Goal: Task Accomplishment & Management: Manage account settings

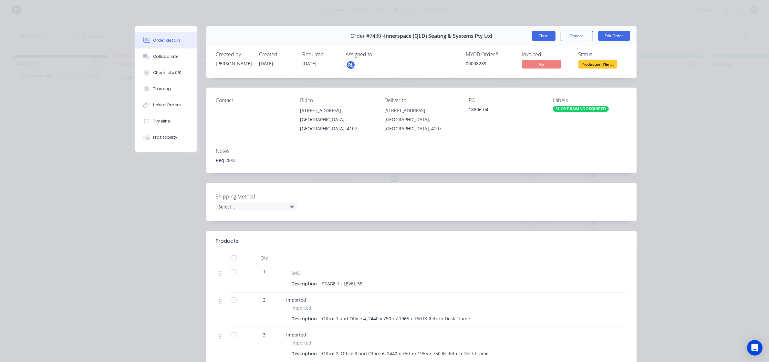
click at [542, 37] on button "Close" at bounding box center [544, 36] width 24 height 10
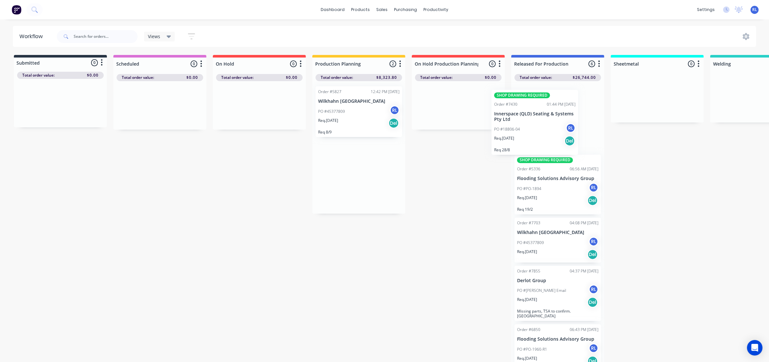
drag, startPoint x: 366, startPoint y: 128, endPoint x: 548, endPoint y: 132, distance: 181.6
click at [548, 132] on div "Submitted 0 Status colour #273444 hex #273444 Save Cancel Summaries Total order…" at bounding box center [627, 210] width 1265 height 310
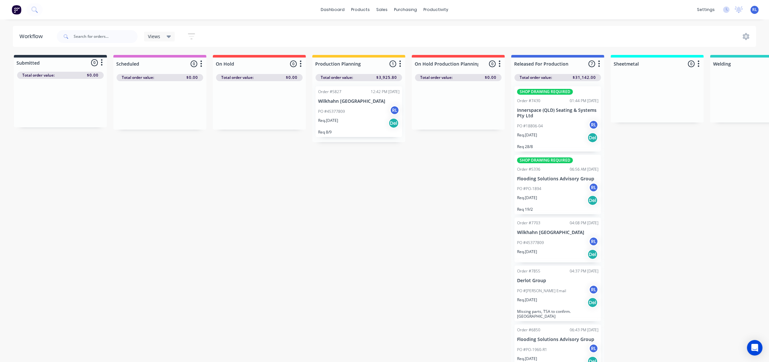
click at [560, 129] on div "PO #18806-04 RL" at bounding box center [557, 126] width 81 height 12
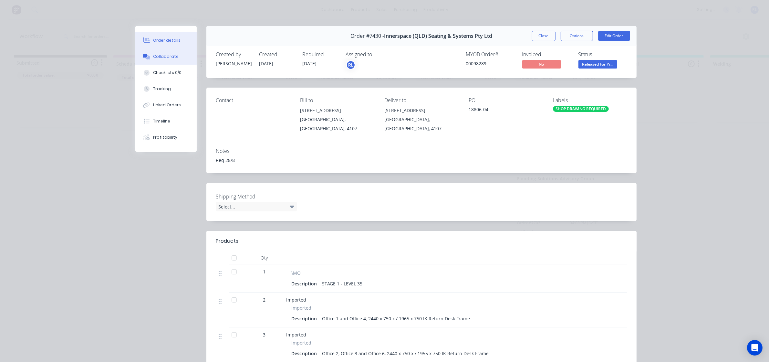
click at [171, 54] on div "Collaborate" at bounding box center [166, 57] width 26 height 6
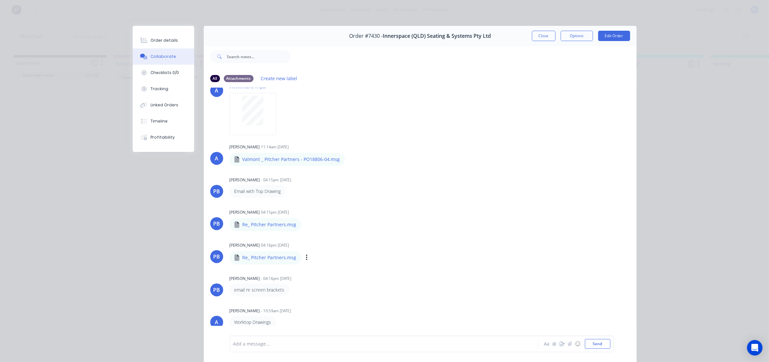
scroll to position [152, 0]
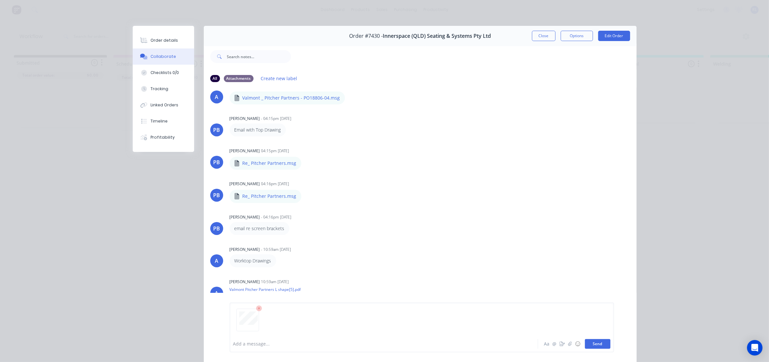
click at [603, 342] on button "Send" at bounding box center [598, 344] width 26 height 10
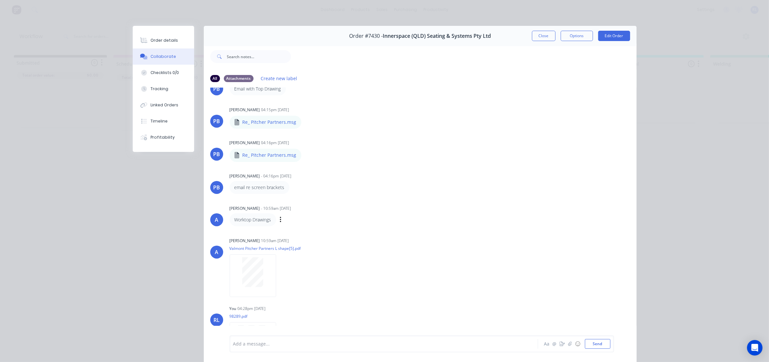
scroll to position [220, 0]
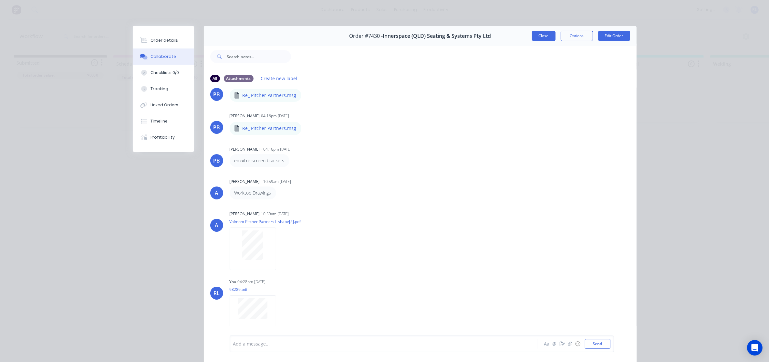
click at [545, 38] on button "Close" at bounding box center [544, 36] width 24 height 10
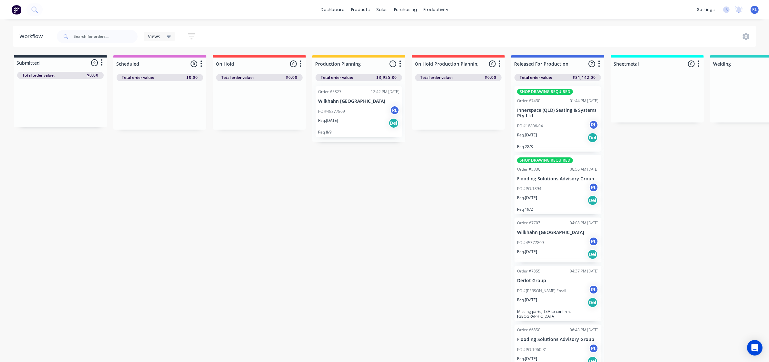
click at [435, 173] on div "Submitted 0 Status colour #273444 hex #273444 Save Cancel Summaries Total order…" at bounding box center [627, 210] width 1265 height 310
click at [556, 129] on div "PO #18806-04 RL" at bounding box center [557, 126] width 81 height 12
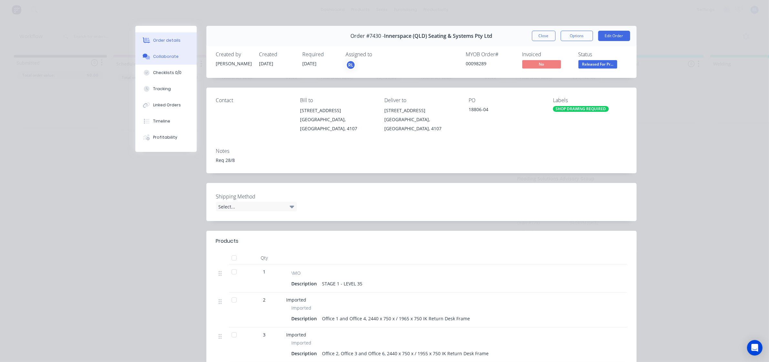
click at [157, 58] on div "Collaborate" at bounding box center [166, 57] width 26 height 6
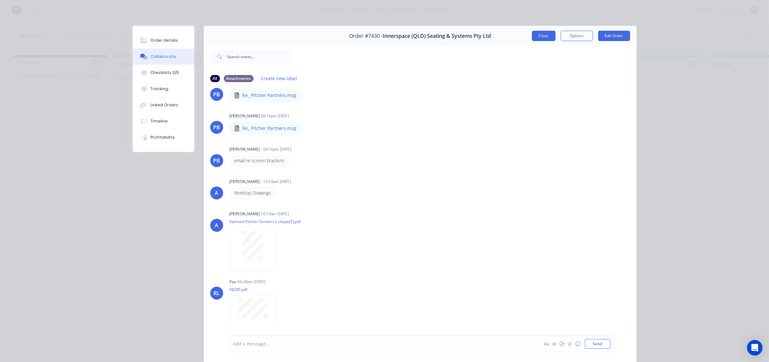
click at [545, 37] on button "Close" at bounding box center [544, 36] width 24 height 10
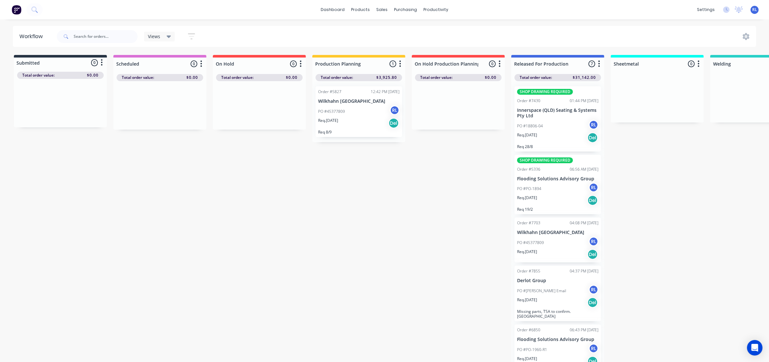
click at [570, 188] on div "PO #PO-1894 RL" at bounding box center [557, 189] width 81 height 12
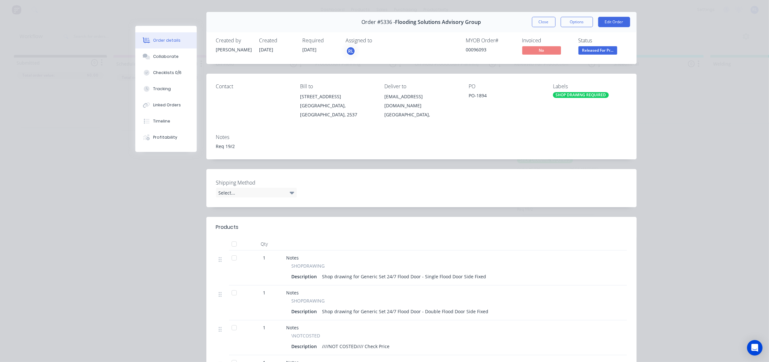
scroll to position [0, 0]
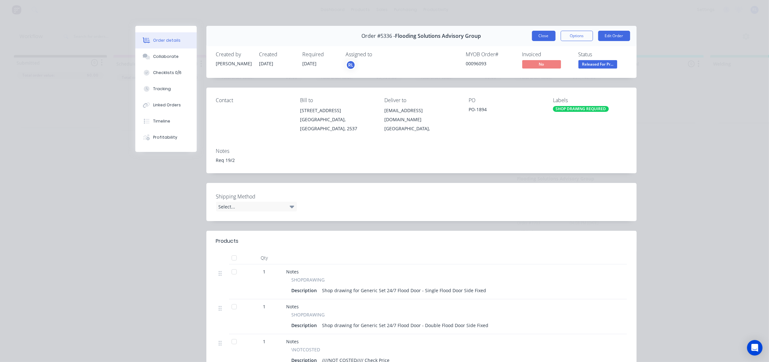
click at [546, 37] on button "Close" at bounding box center [544, 36] width 24 height 10
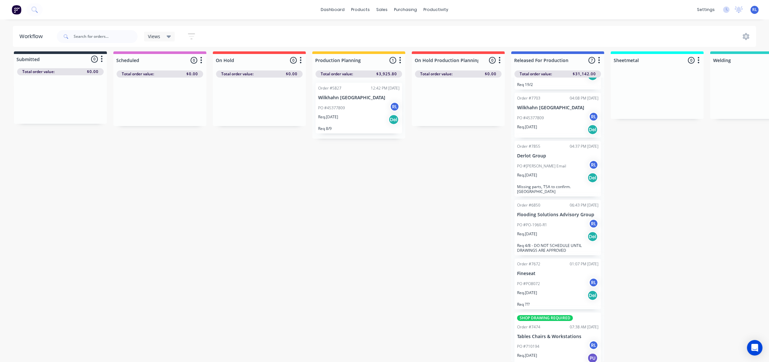
scroll to position [10, 0]
click at [563, 231] on div "Req. [DATE] Del" at bounding box center [557, 236] width 81 height 11
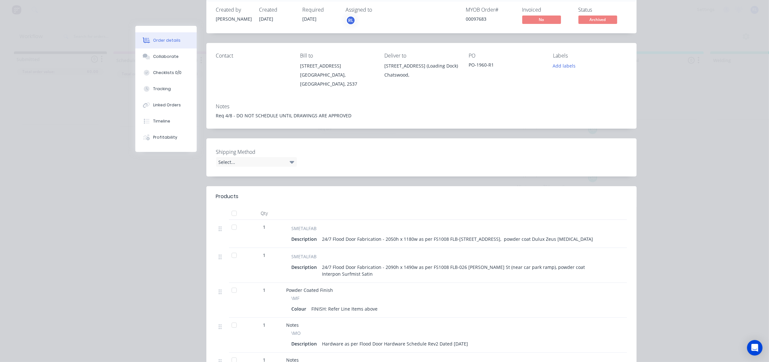
scroll to position [0, 0]
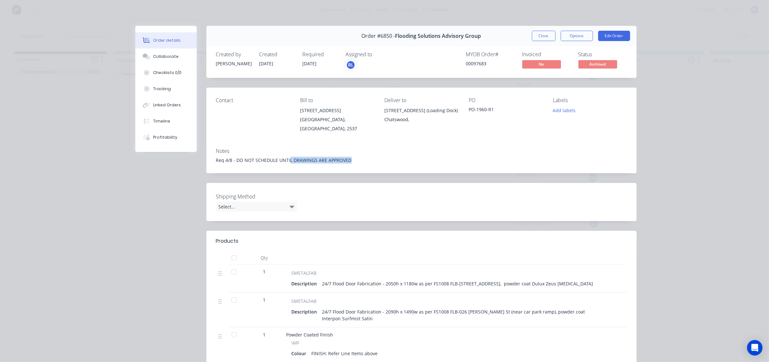
drag, startPoint x: 297, startPoint y: 153, endPoint x: 378, endPoint y: 151, distance: 81.4
click at [378, 157] on div "Req 4/8 - DO NOT SCHEDULE UNTIL DRAWINGS ARE APPROVED" at bounding box center [421, 160] width 411 height 7
click at [380, 157] on div "Req 4/8 - DO NOT SCHEDULE UNTIL DRAWINGS ARE APPROVED" at bounding box center [421, 160] width 411 height 7
drag, startPoint x: 471, startPoint y: 62, endPoint x: 496, endPoint y: 64, distance: 25.6
click at [498, 64] on div "00097683" at bounding box center [490, 63] width 48 height 7
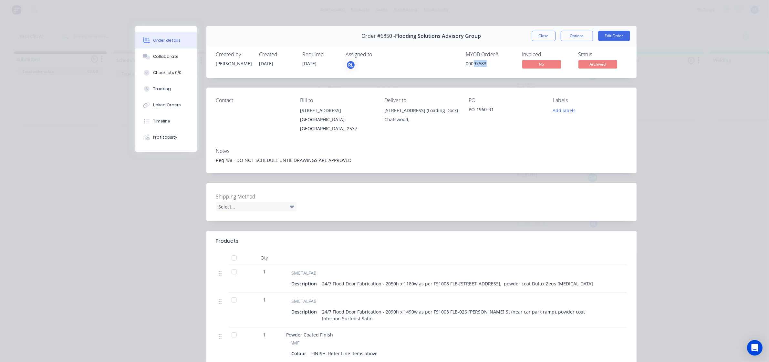
copy div "97683"
drag, startPoint x: 544, startPoint y: 35, endPoint x: 551, endPoint y: 36, distance: 7.1
click at [544, 35] on button "Close" at bounding box center [544, 36] width 24 height 10
